Goal: Task Accomplishment & Management: Manage account settings

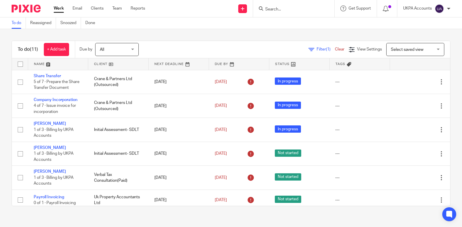
click at [21, 24] on link "To do" at bounding box center [19, 22] width 14 height 11
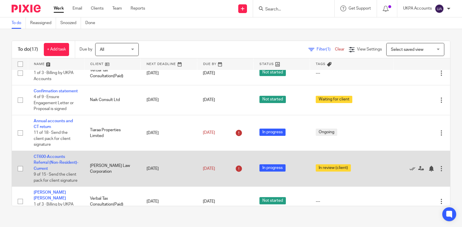
scroll to position [246, 0]
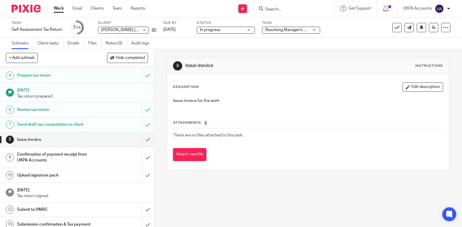
scroll to position [54, 0]
click at [56, 28] on div "Self Assessment Tax Return Save Self Assessment Tax Return" at bounding box center [37, 30] width 51 height 6
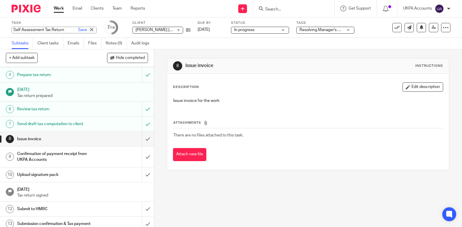
scroll to position [0, 0]
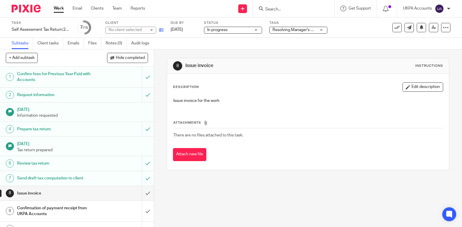
click at [163, 33] on link at bounding box center [159, 30] width 7 height 6
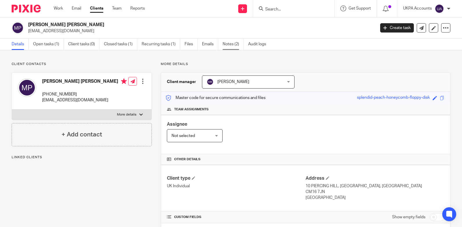
click at [230, 41] on link "Notes (2)" at bounding box center [233, 44] width 21 height 11
